Goal: Information Seeking & Learning: Find specific fact

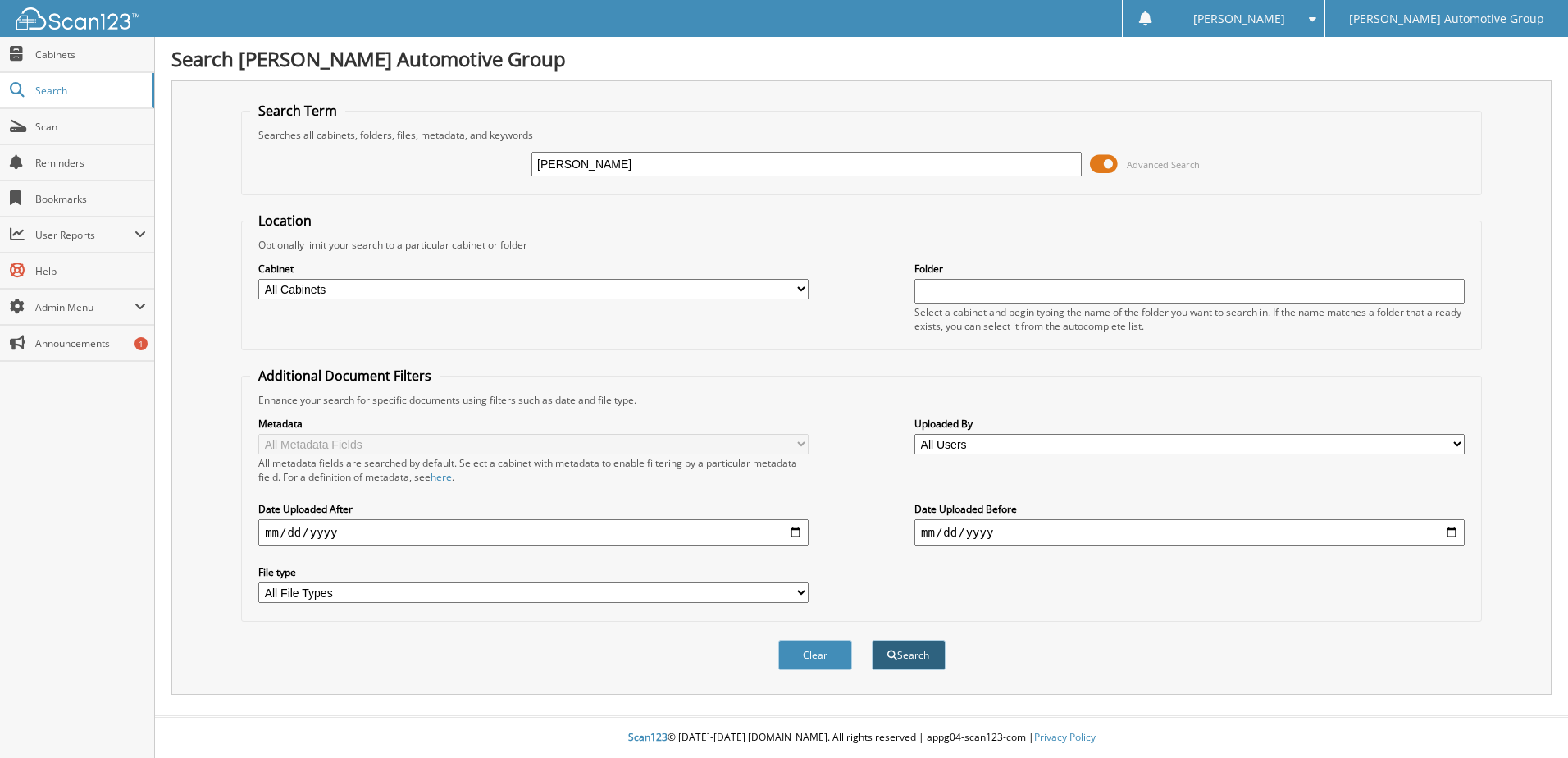
type input "[PERSON_NAME]"
click at [929, 654] on button "Search" at bounding box center [908, 654] width 74 height 30
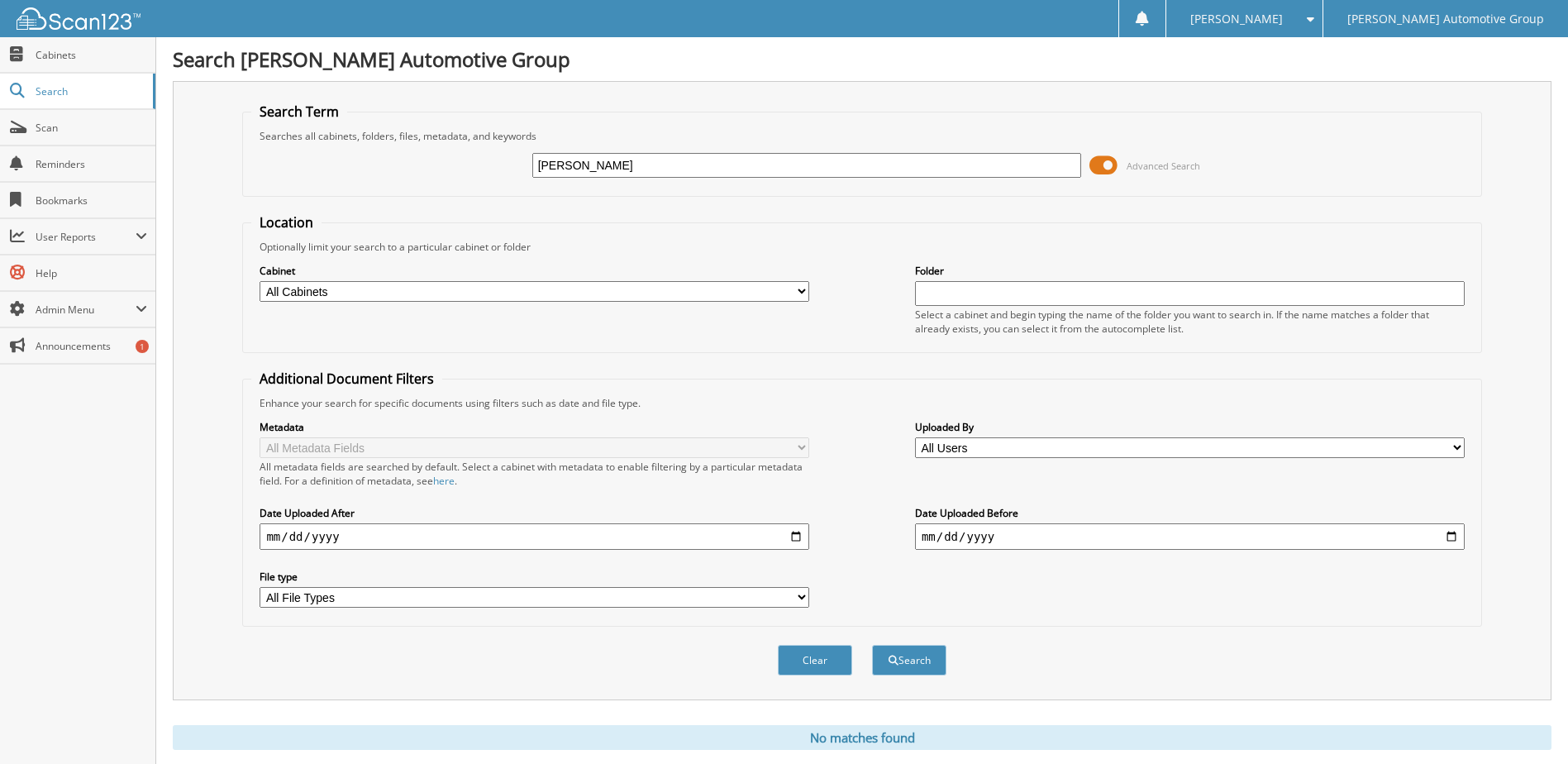
click at [565, 167] on input "john gouette" at bounding box center [807, 166] width 550 height 25
type input "gouette"
click at [915, 659] on button "Search" at bounding box center [909, 660] width 75 height 31
click at [560, 163] on input "gouette" at bounding box center [807, 166] width 550 height 25
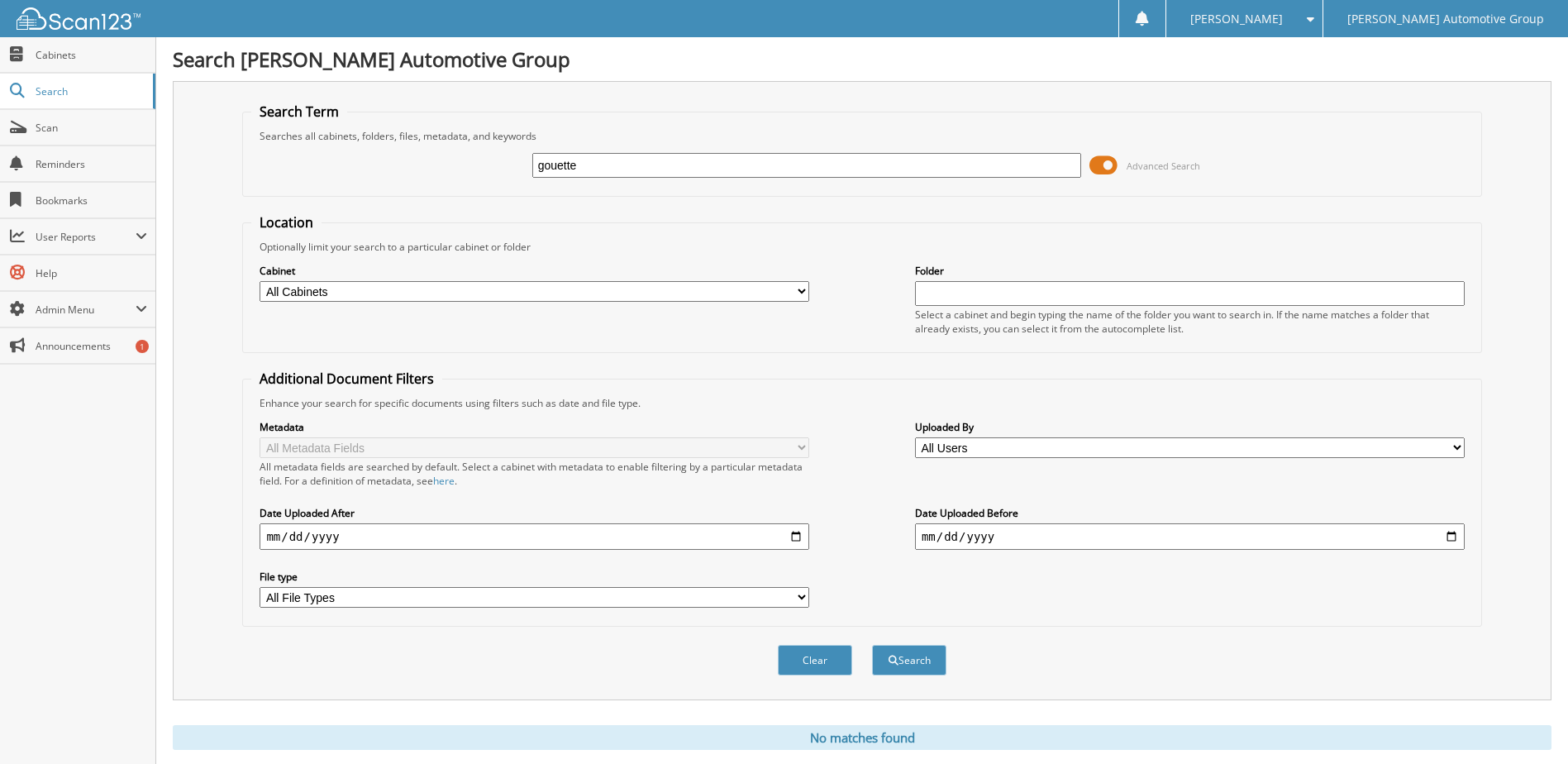
click at [560, 163] on input "gouette" at bounding box center [807, 166] width 550 height 25
click at [561, 165] on input "11874" at bounding box center [807, 166] width 550 height 25
type input "118714"
click at [898, 662] on button "Search" at bounding box center [909, 660] width 75 height 31
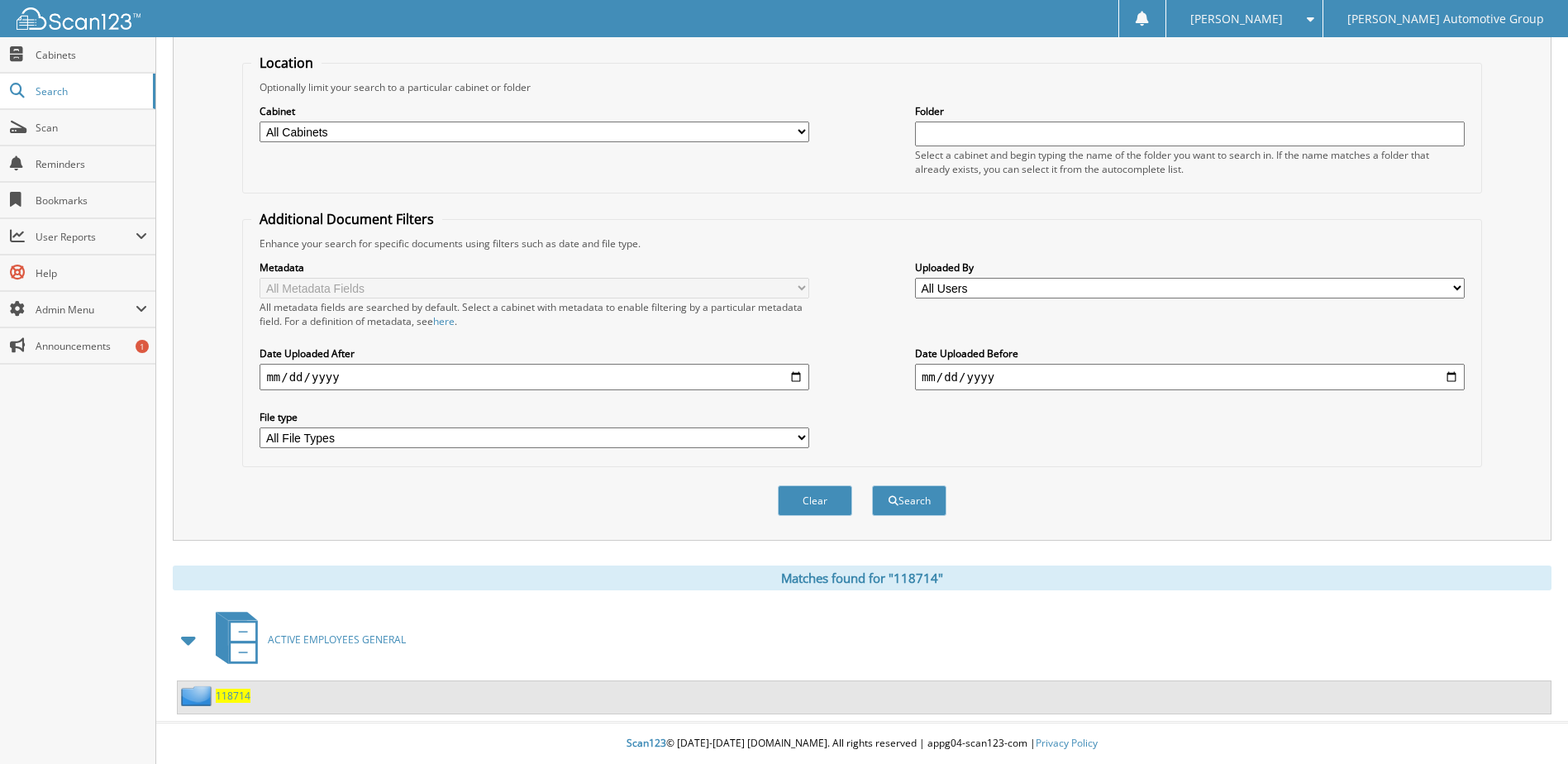
click at [234, 695] on span "118714" at bounding box center [233, 696] width 35 height 14
